Goal: Task Accomplishment & Management: Use online tool/utility

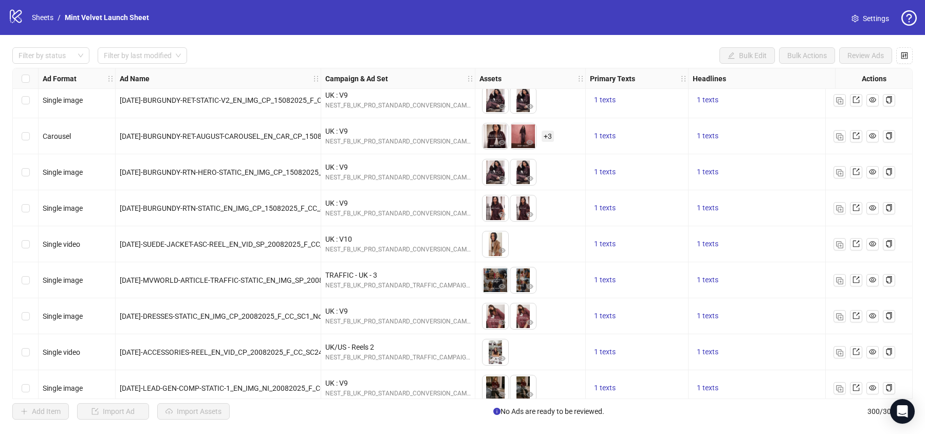
scroll to position [10487, 0]
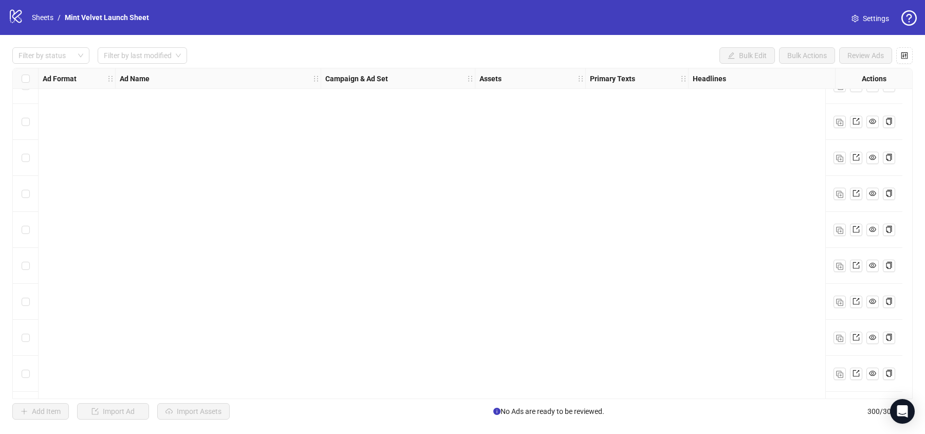
scroll to position [6422, 0]
